Goal: Ask a question

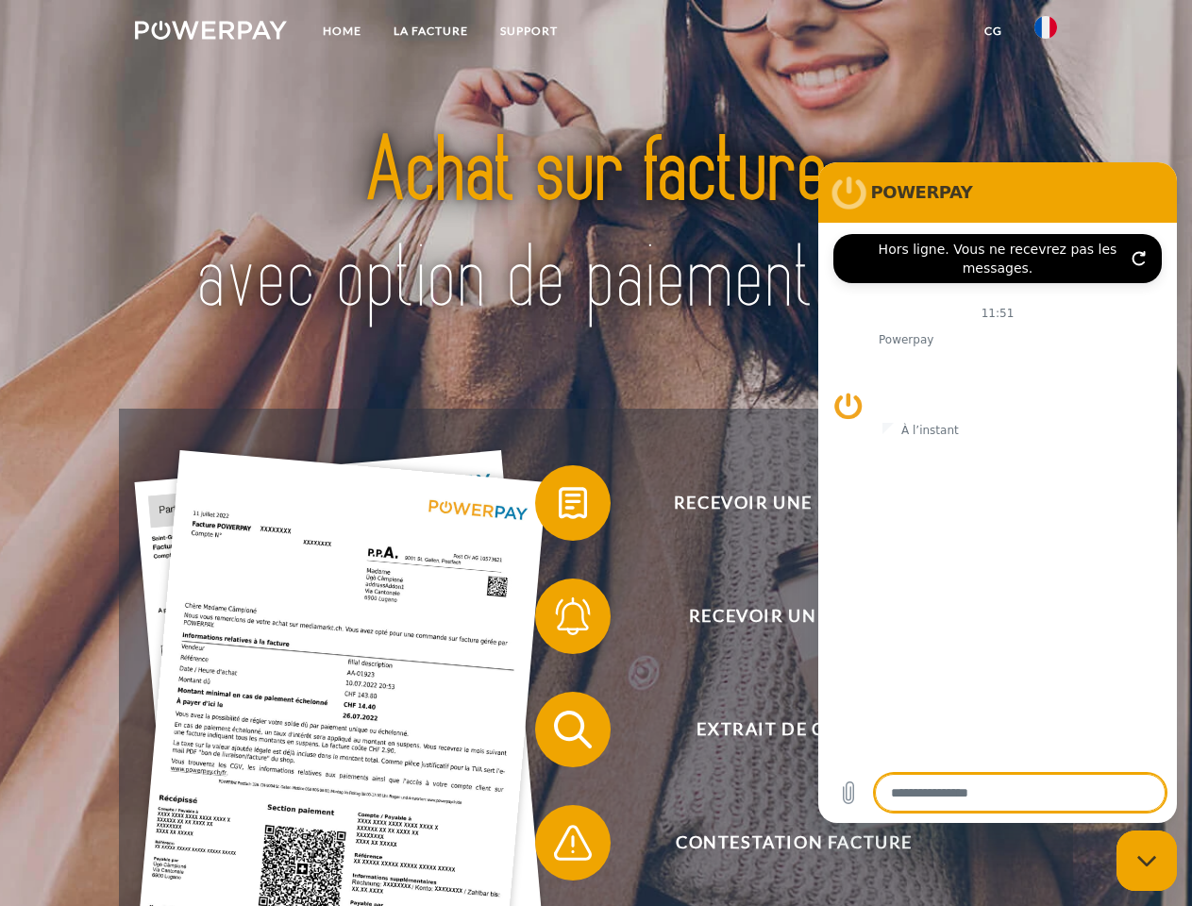
click at [210, 33] on img at bounding box center [211, 30] width 152 height 19
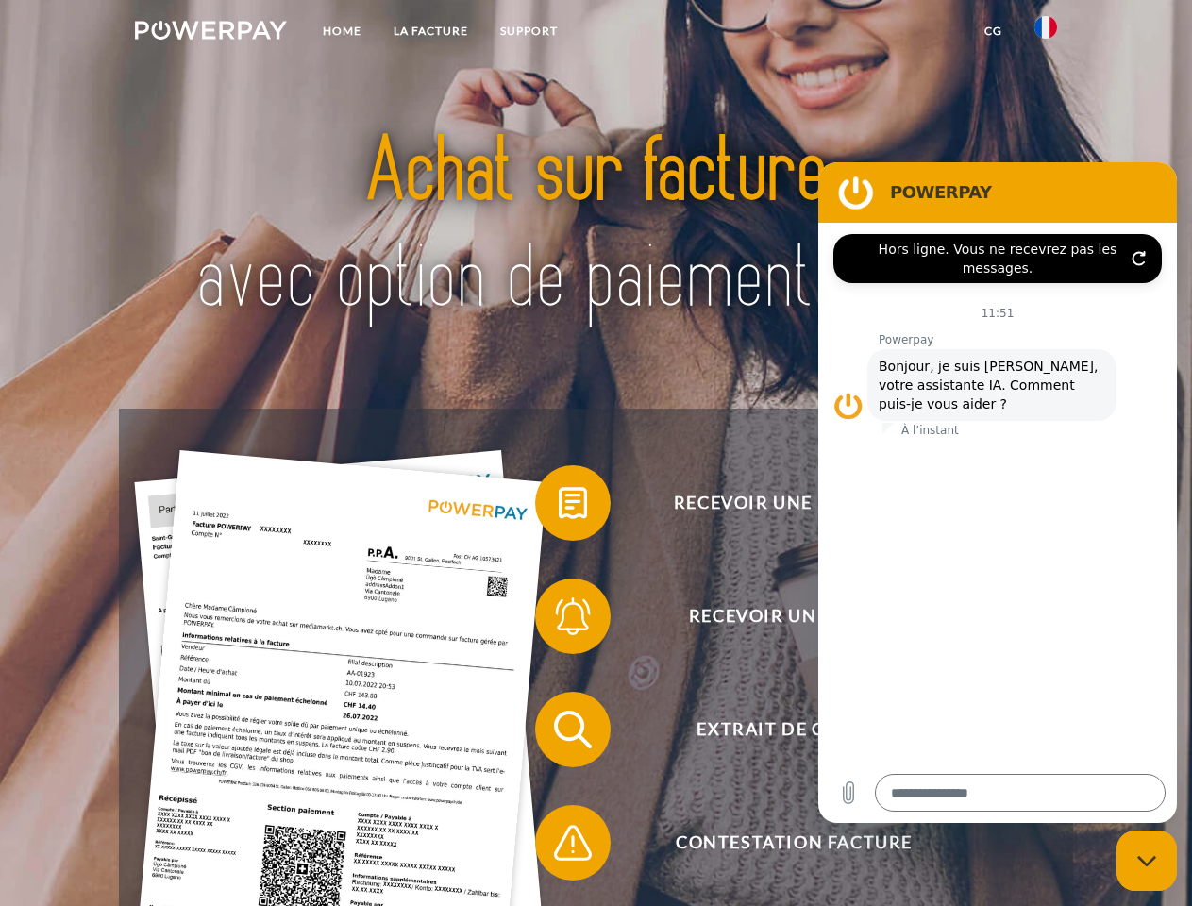
click at [1045, 33] on img at bounding box center [1045, 27] width 23 height 23
click at [993, 31] on link "CG" at bounding box center [993, 31] width 50 height 34
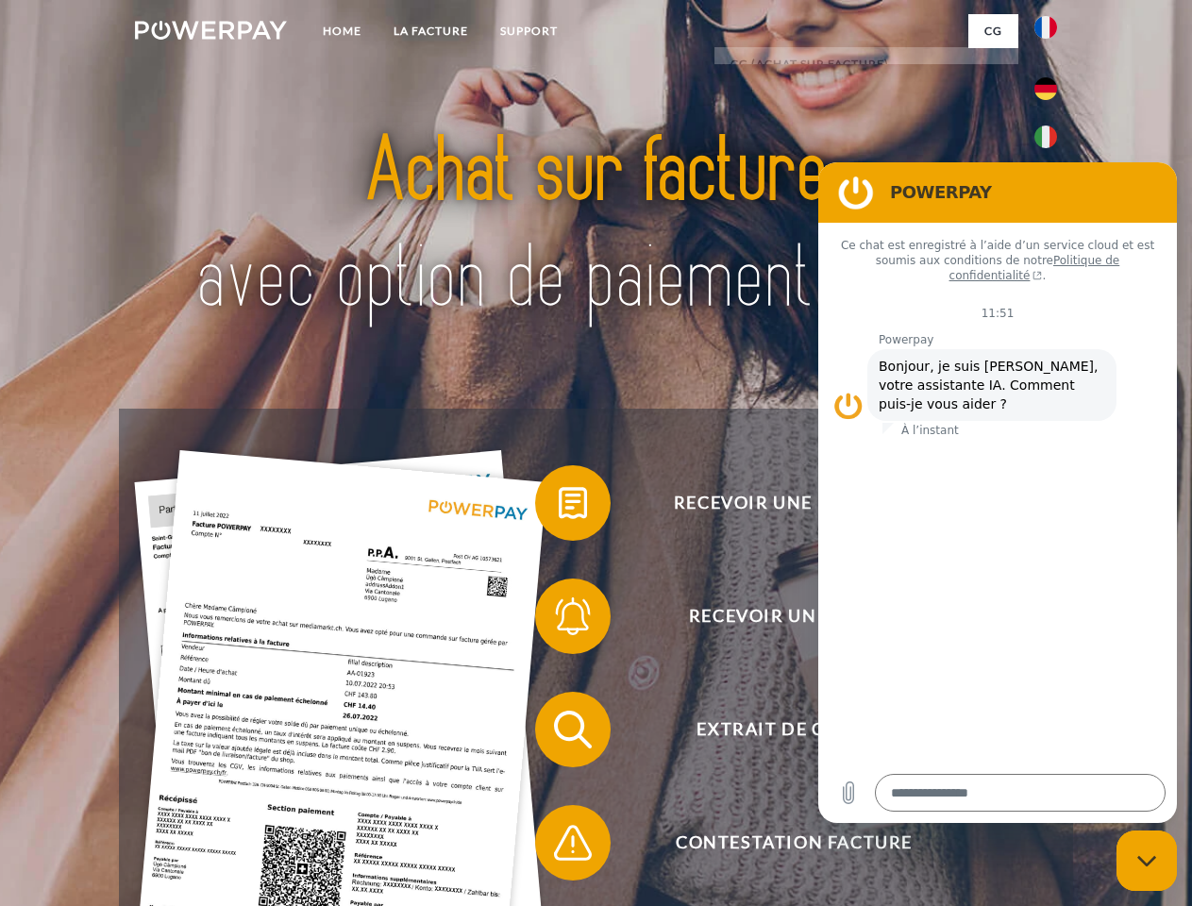
click at [559, 507] on span at bounding box center [544, 503] width 94 height 94
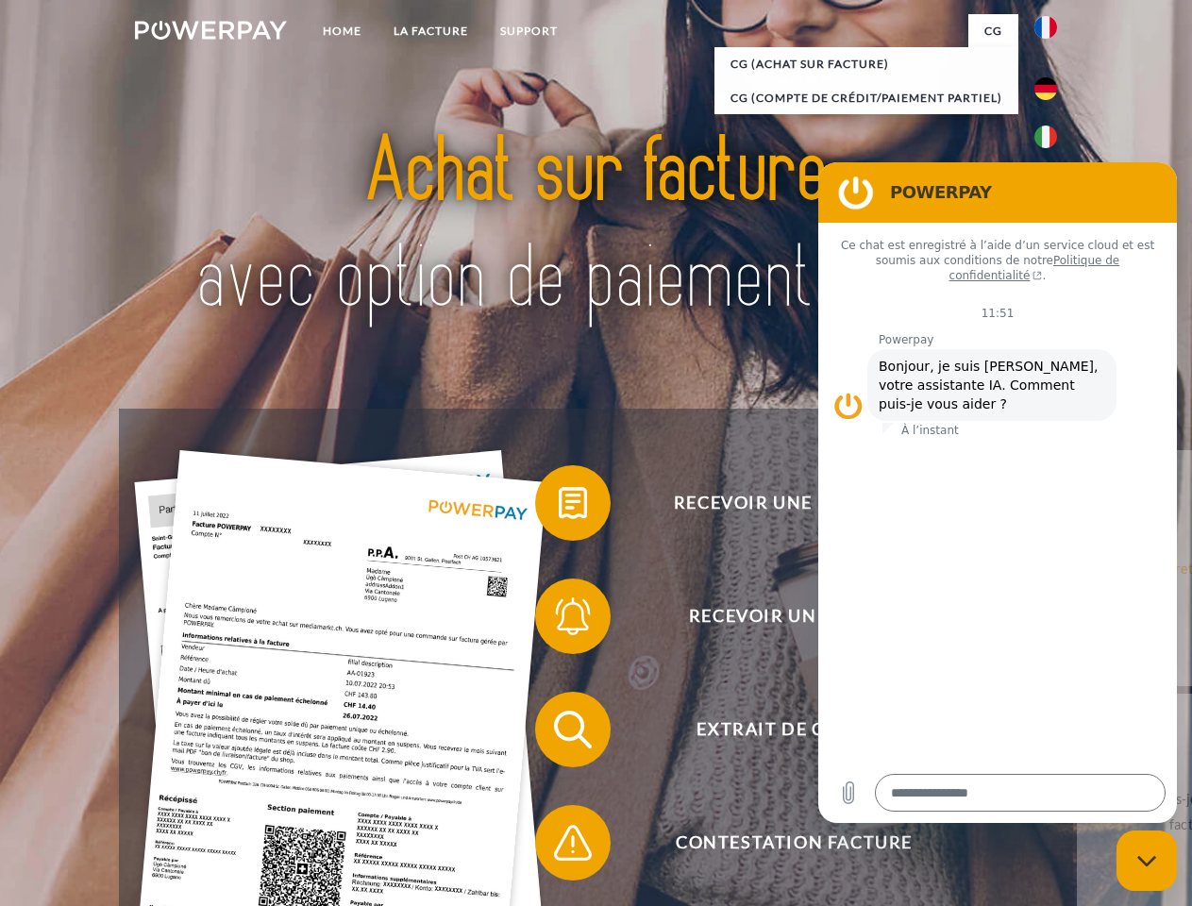
click at [559, 620] on span at bounding box center [544, 616] width 94 height 94
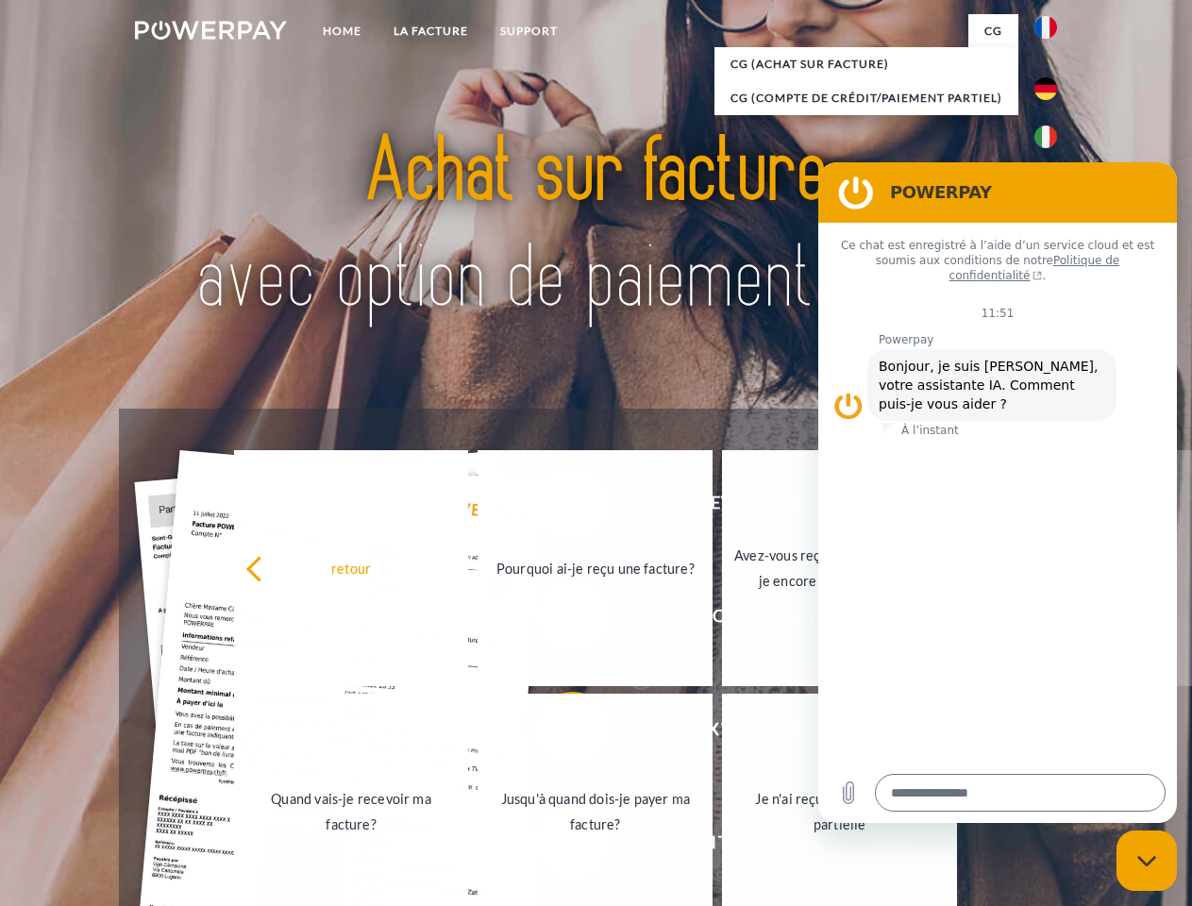
click at [559, 733] on link "Jusqu'à quand dois-je payer ma facture?" at bounding box center [594, 812] width 235 height 236
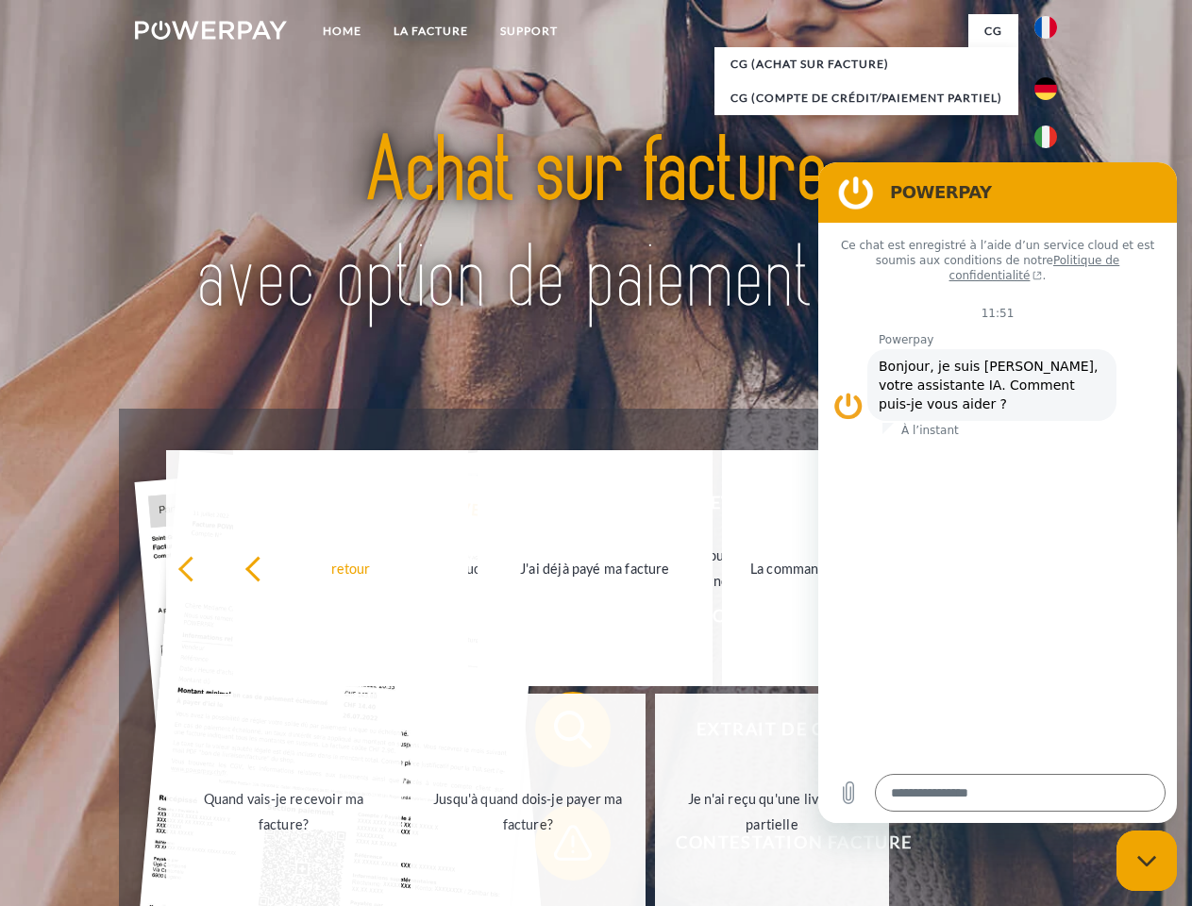
click at [559, 846] on span at bounding box center [544, 842] width 94 height 94
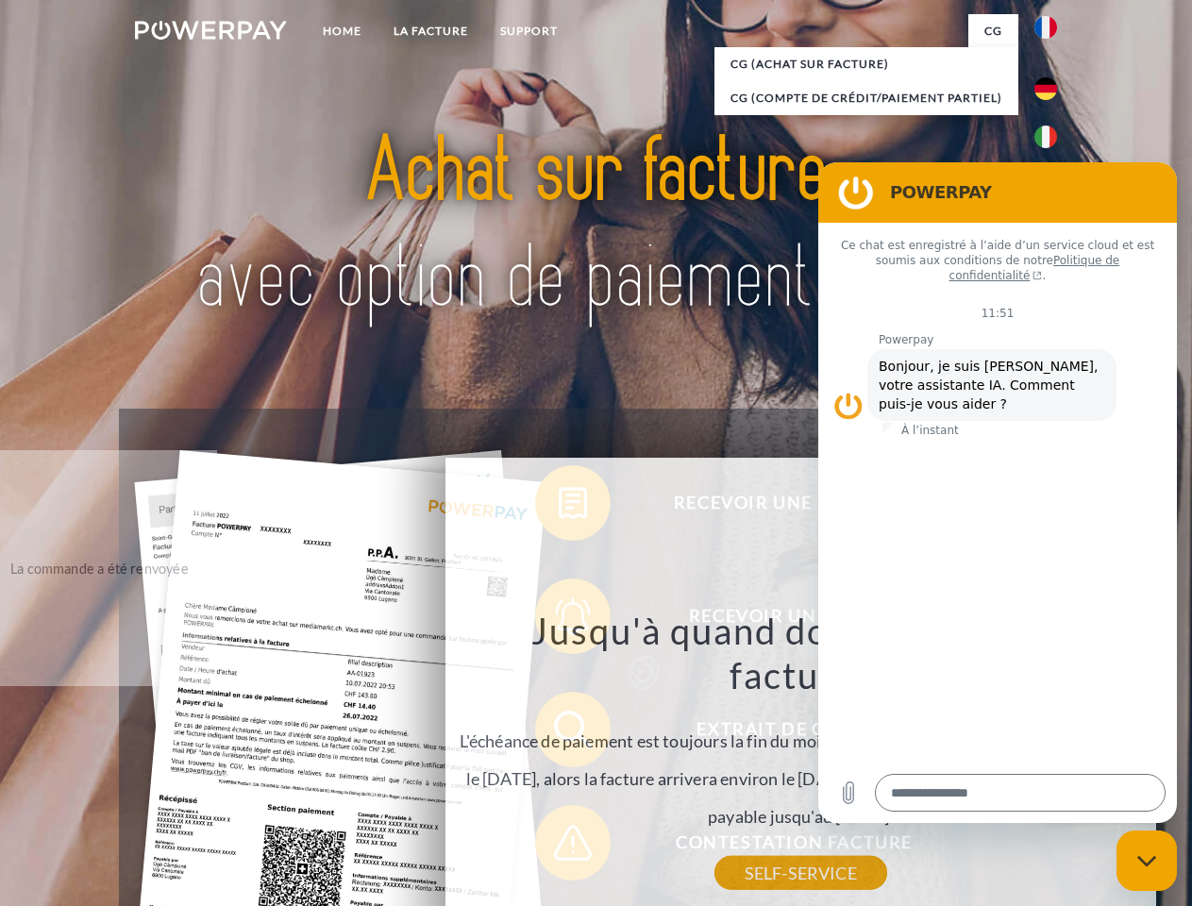
click at [1146, 861] on icon "Fermer la fenêtre de messagerie" at bounding box center [1147, 861] width 20 height 12
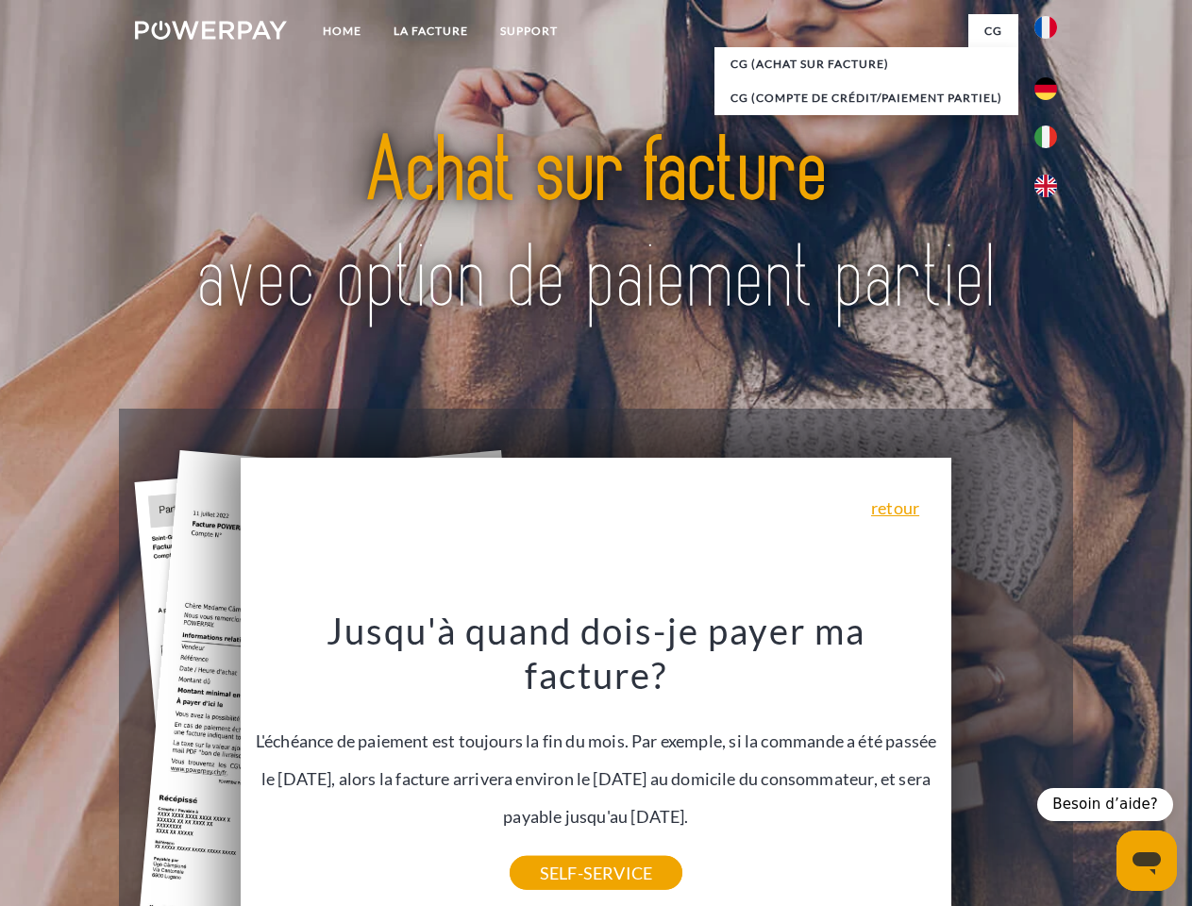
type textarea "*"
